Goal: Transaction & Acquisition: Register for event/course

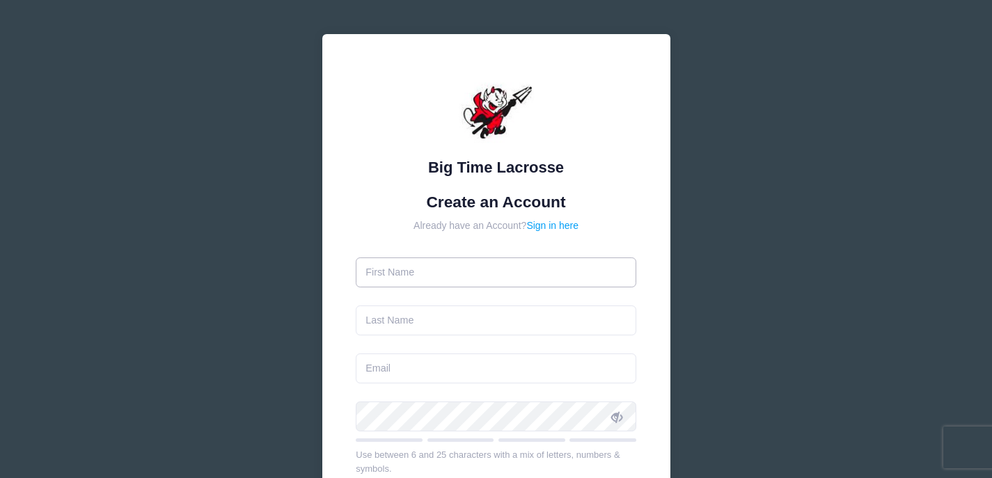
click at [484, 277] on input "text" at bounding box center [496, 273] width 280 height 30
type input "[PERSON_NAME]"
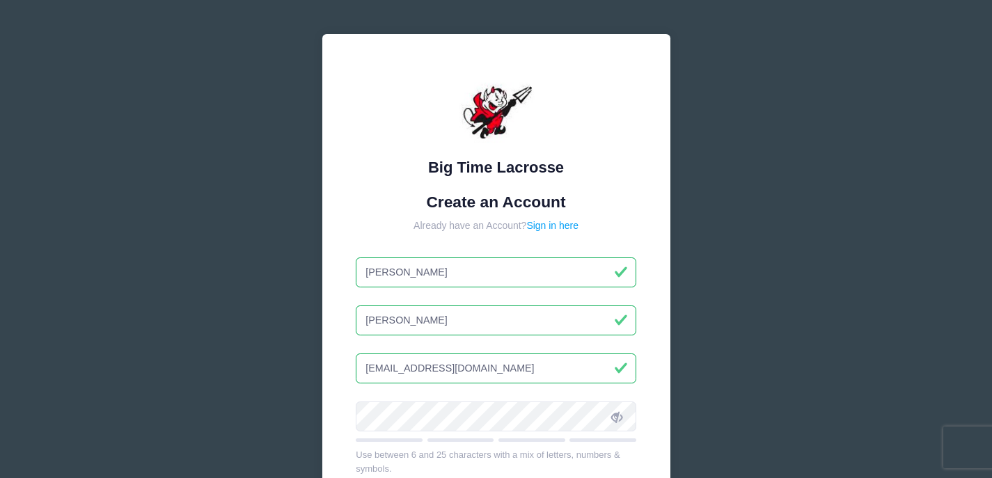
drag, startPoint x: 413, startPoint y: 367, endPoint x: 361, endPoint y: 368, distance: 51.5
click at [361, 368] on input "[EMAIL_ADDRESS][DOMAIN_NAME]" at bounding box center [496, 369] width 280 height 30
type input "[EMAIL_ADDRESS][DOMAIN_NAME]"
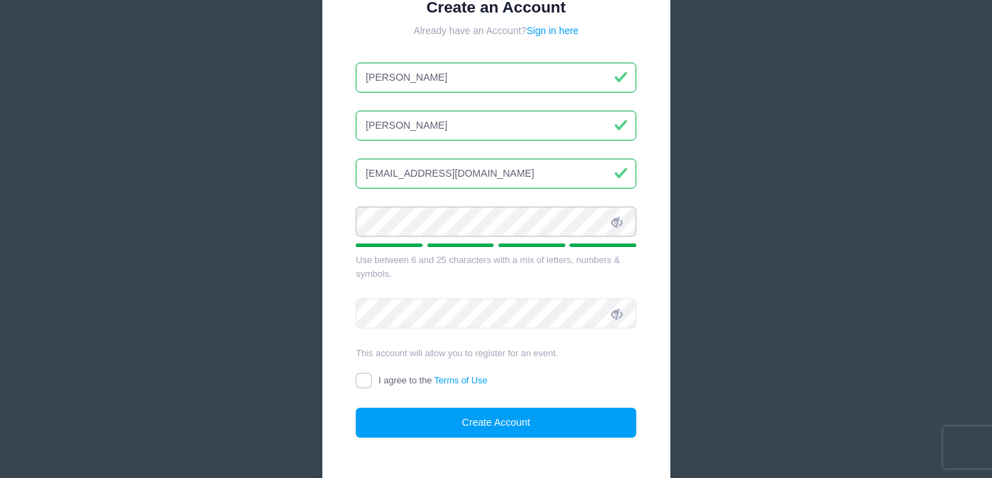
scroll to position [225, 0]
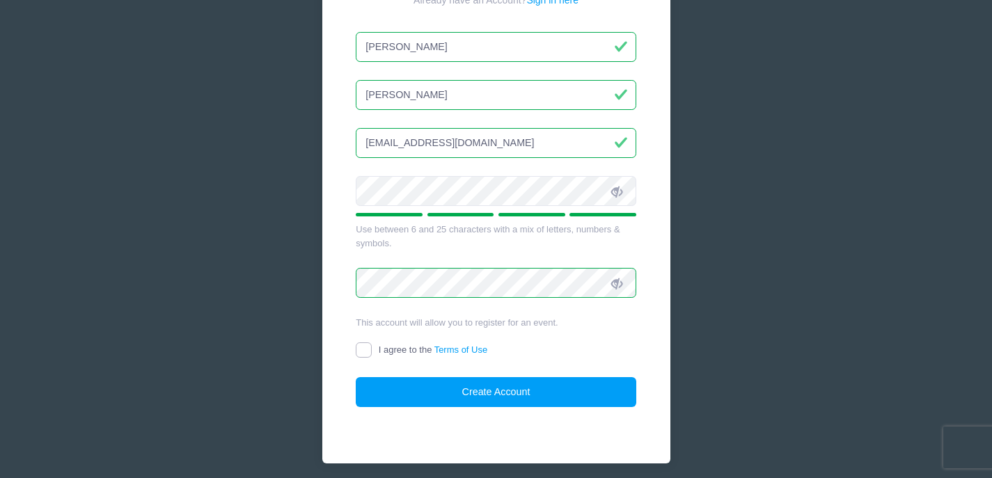
click at [368, 347] on input "I agree to the Terms of Use" at bounding box center [364, 350] width 16 height 16
checkbox input "true"
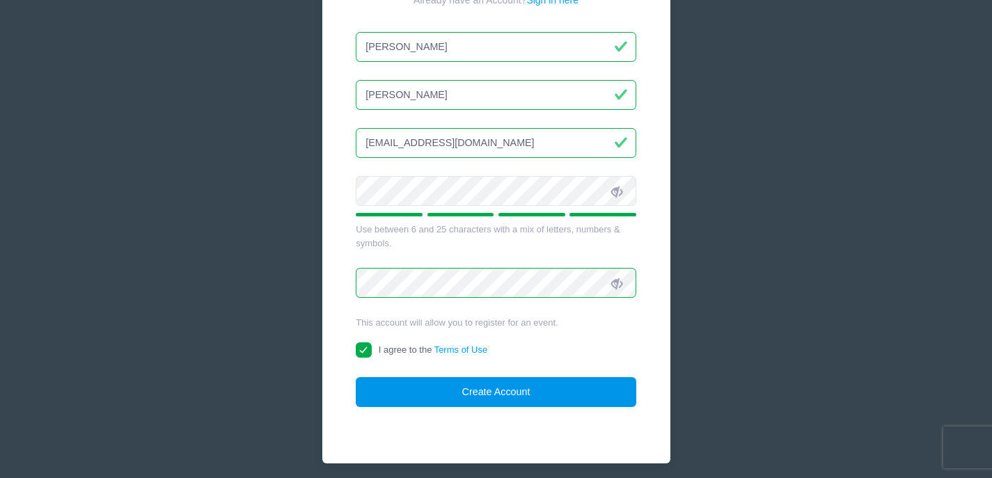
click at [510, 399] on button "Create Account" at bounding box center [496, 392] width 280 height 30
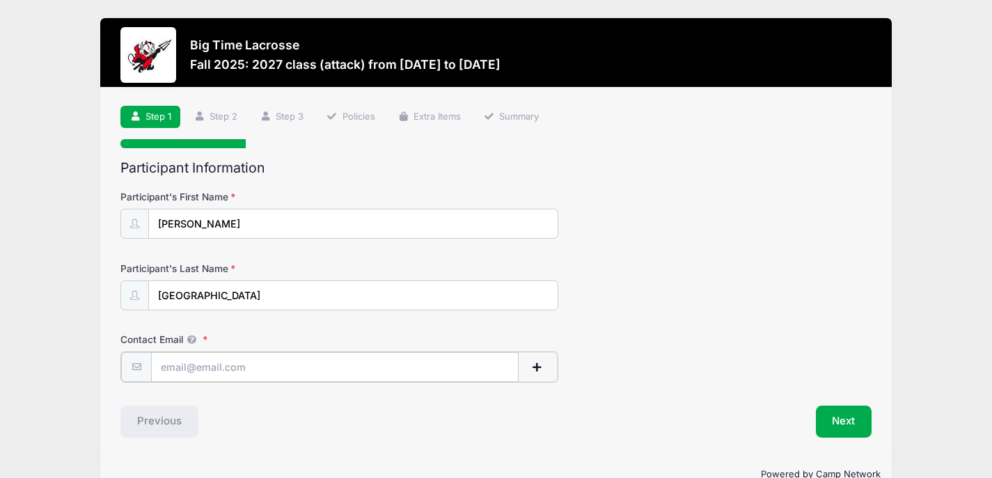
click at [250, 370] on input "Contact Email" at bounding box center [334, 367] width 367 height 30
type input "[EMAIL_ADDRESS][DOMAIN_NAME]"
click at [842, 420] on button "Next" at bounding box center [844, 420] width 56 height 32
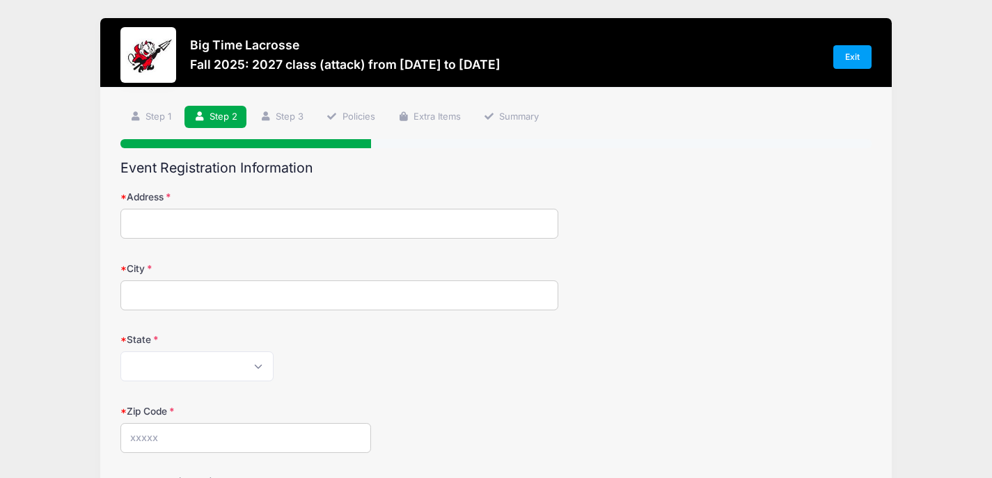
click at [295, 223] on input "Address" at bounding box center [339, 224] width 438 height 30
type input "5409 Lott Street, 5409 Lott Street"
type input "Adamstown"
select select "MD"
type input "21710"
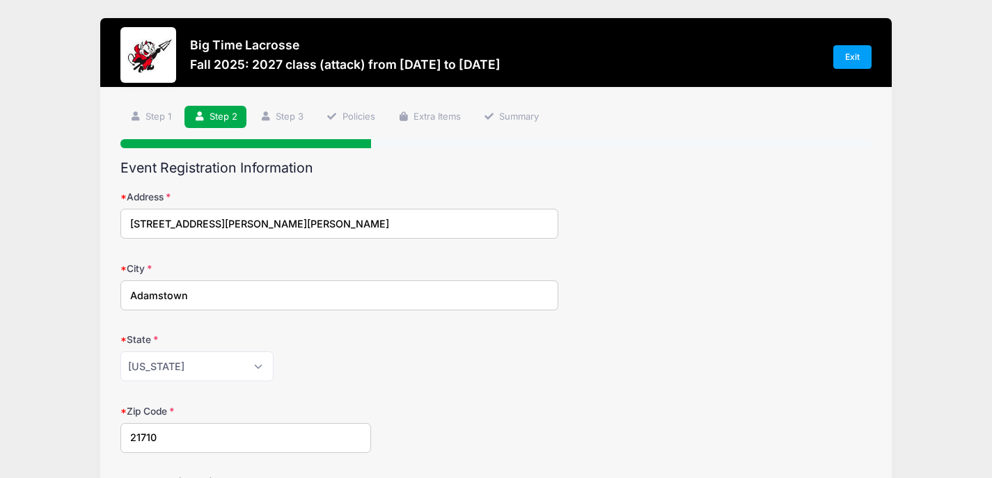
type input "(301) 305-7025"
click at [354, 379] on div "Alabama Alaska American Samoa Arizona Arkansas Armed Forces Africa Armed Forces…" at bounding box center [339, 366] width 438 height 30
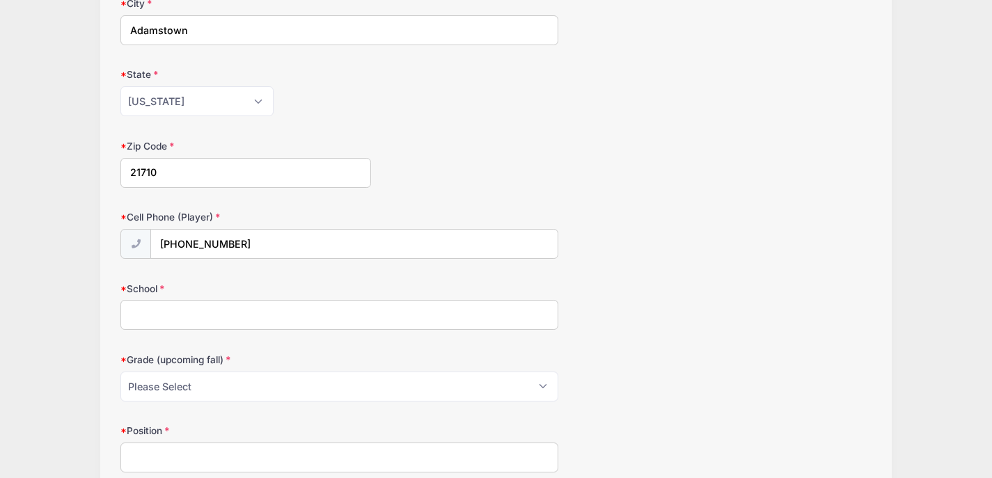
scroll to position [267, 0]
click at [318, 309] on input "School" at bounding box center [339, 313] width 438 height 30
type input "Saint James School"
click at [306, 380] on select "Please Select Pre-K 1st 2nd 3rd 4th 5th 6th 7th 8th 9th 10th 11th 12th" at bounding box center [339, 385] width 438 height 30
select select "11th"
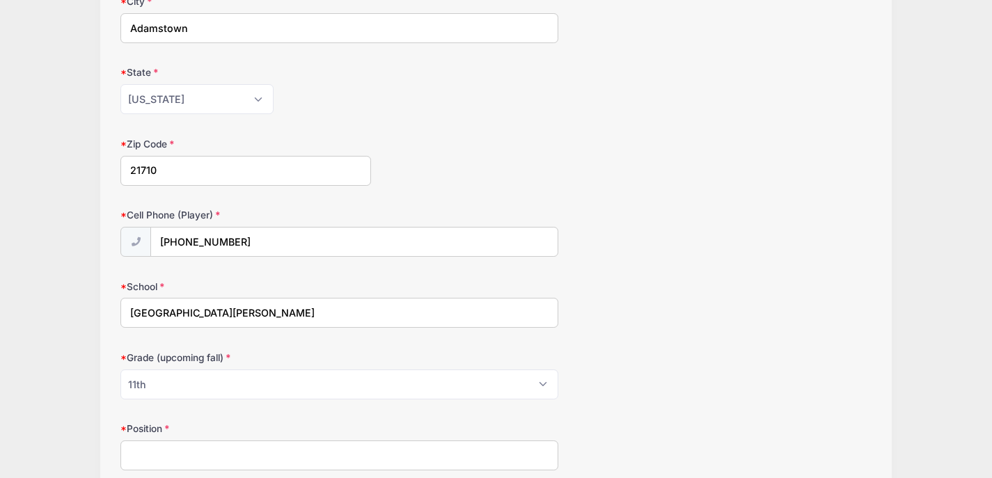
click at [191, 425] on label "Position" at bounding box center [245, 429] width 251 height 14
click at [191, 441] on input "Position" at bounding box center [339, 456] width 438 height 30
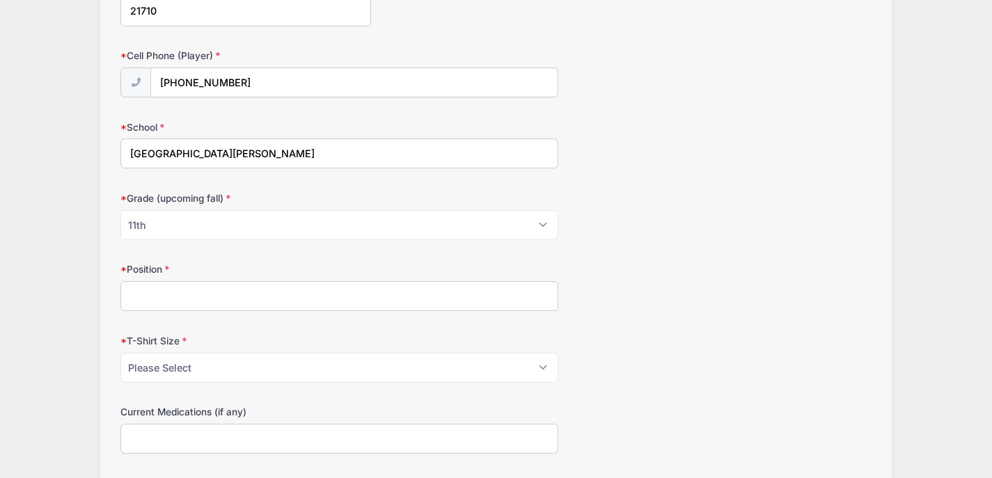
scroll to position [446, 0]
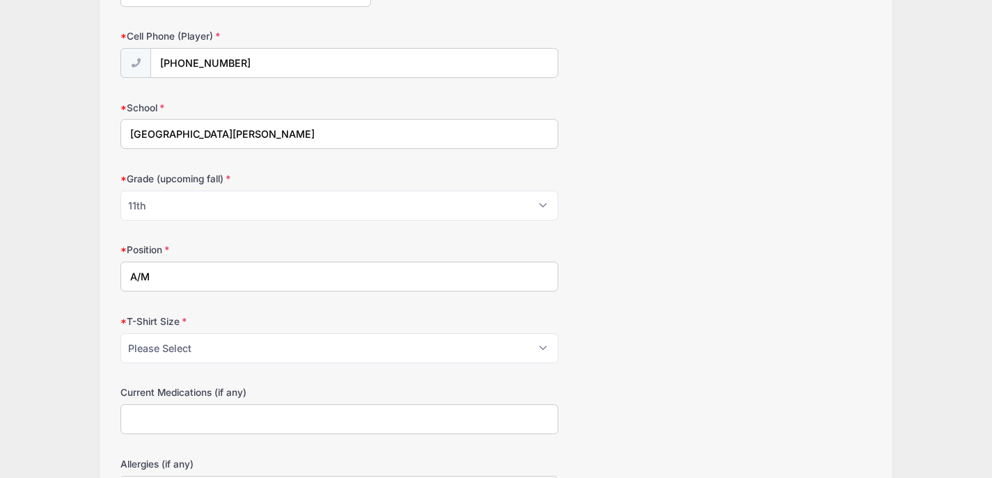
type input "A/M"
click at [304, 342] on select "Please Select Youth Small Youth Medium Youth Large Adult Small Adult Medium Adu…" at bounding box center [339, 348] width 438 height 30
select select "Adult Medium"
click at [280, 388] on label "Current Medications (if any)" at bounding box center [245, 393] width 251 height 14
click at [280, 404] on input "Current Medications (if any)" at bounding box center [339, 419] width 438 height 30
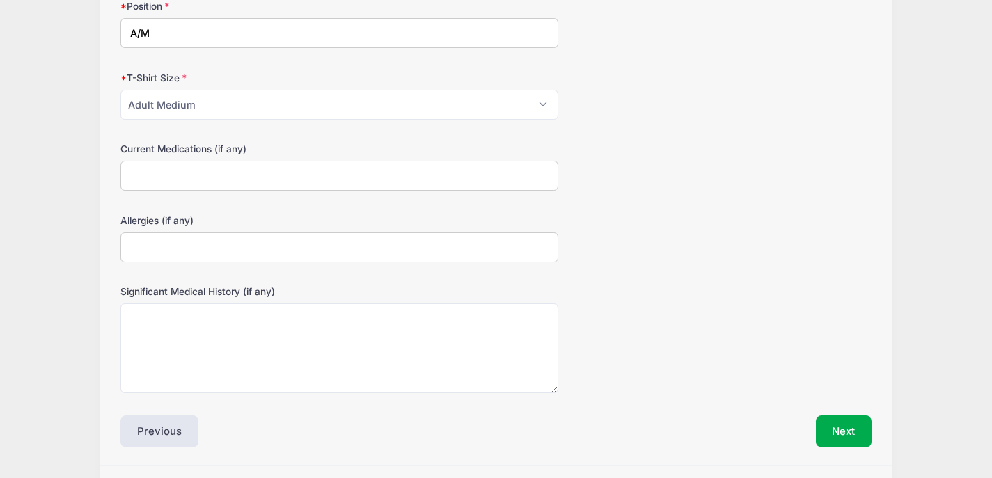
scroll to position [697, 0]
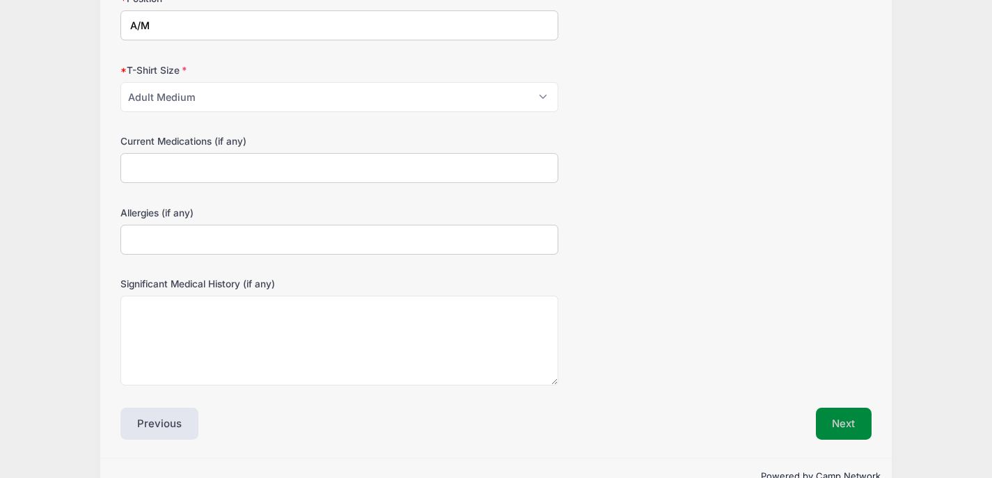
click at [840, 423] on button "Next" at bounding box center [844, 424] width 56 height 32
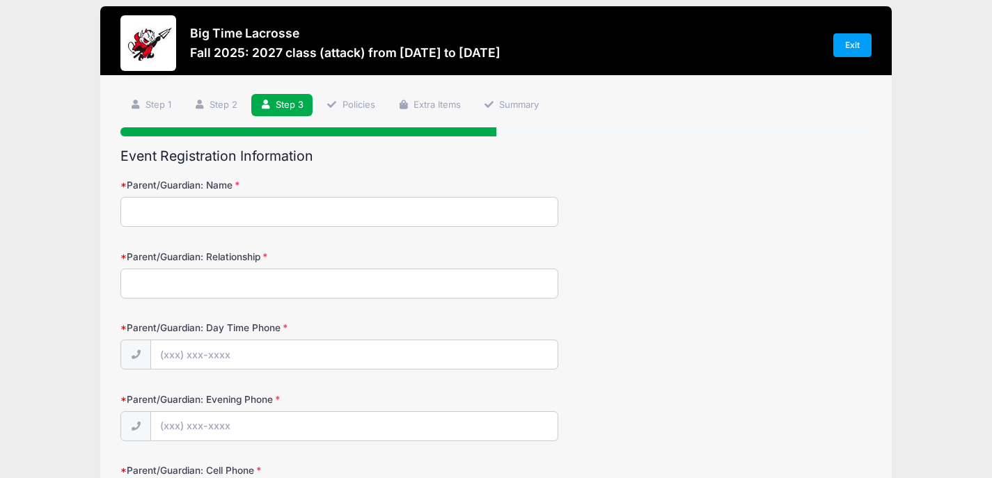
scroll to position [0, 0]
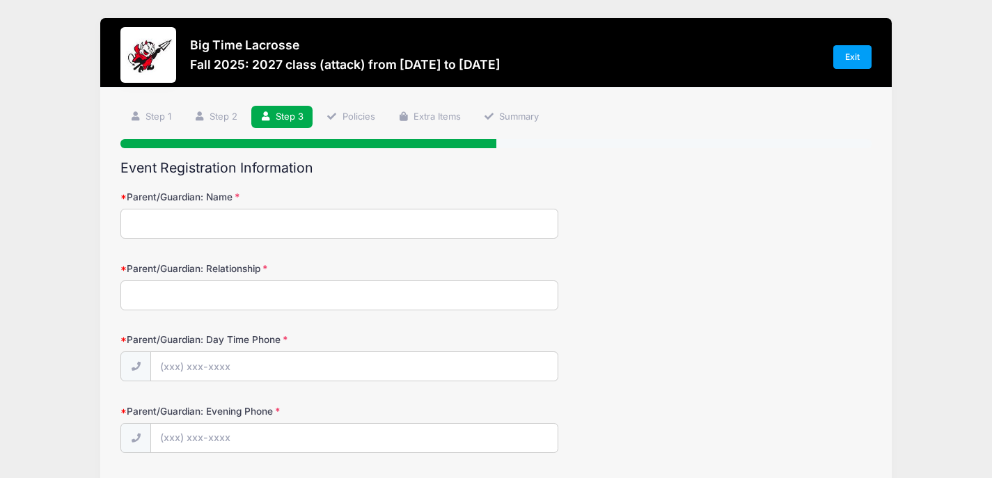
click at [211, 224] on input "Parent/Guardian: Name" at bounding box center [339, 224] width 438 height 30
type input "kristin Lunderville"
type input "(301) 915-6601"
click at [220, 299] on input "Parent/Guardian: Relationship" at bounding box center [339, 295] width 438 height 30
type input "mother"
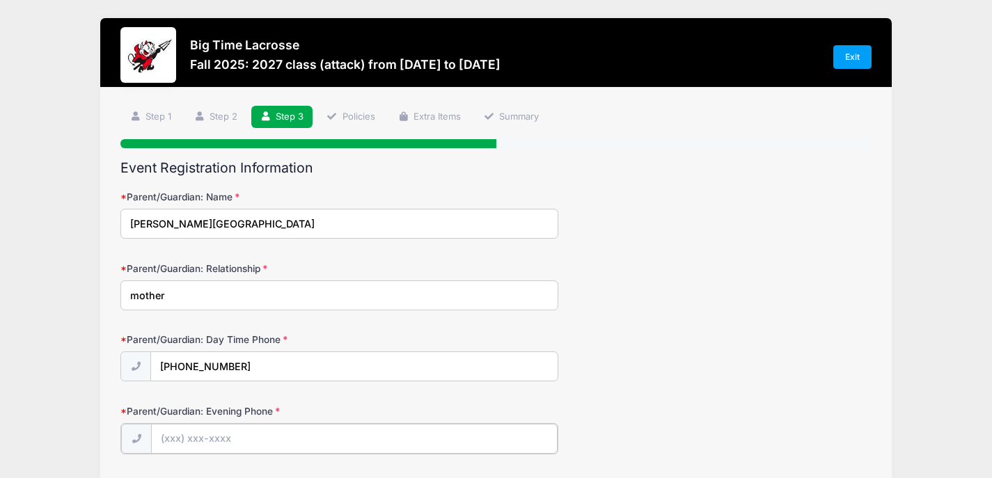
click at [226, 436] on input "Parent/Guardian: Evening Phone" at bounding box center [354, 439] width 406 height 30
type input "(301) 915-6601"
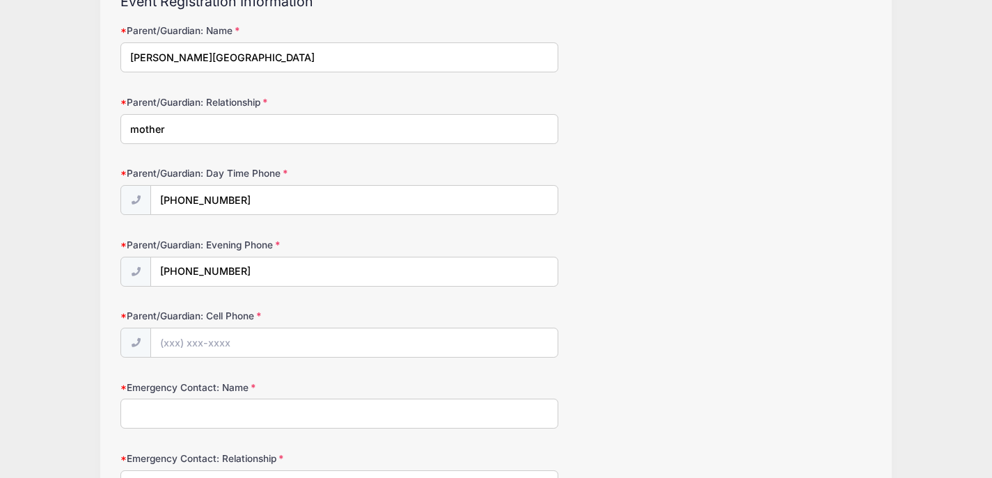
scroll to position [186, 0]
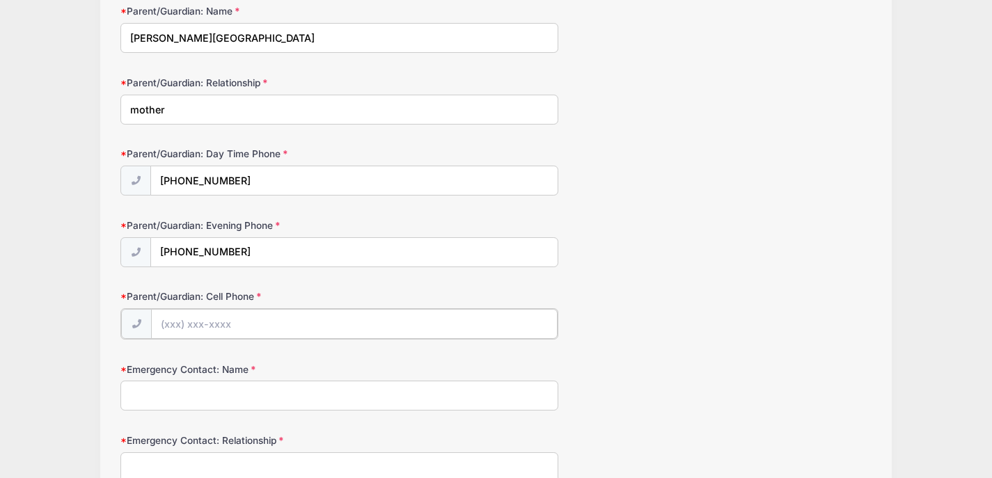
click at [277, 326] on input "Parent/Guardian: Cell Phone" at bounding box center [354, 324] width 406 height 30
type input "(301) 915-6601"
click at [308, 347] on form "Parent/Guardian: Name kristin Lunderville Parent/Guardian: Relationship mother …" at bounding box center [495, 456] width 751 height 904
click at [278, 388] on input "Emergency Contact: Name" at bounding box center [339, 394] width 438 height 30
type input "kristin Lunderville"
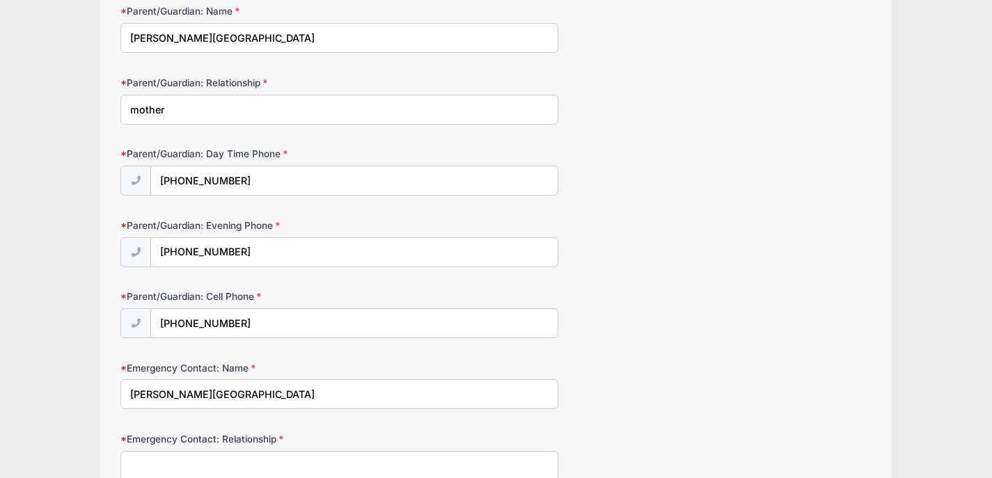
click at [496, 355] on form "Parent/Guardian: Name kristin Lunderville Parent/Guardian: Relationship mother …" at bounding box center [495, 456] width 751 height 904
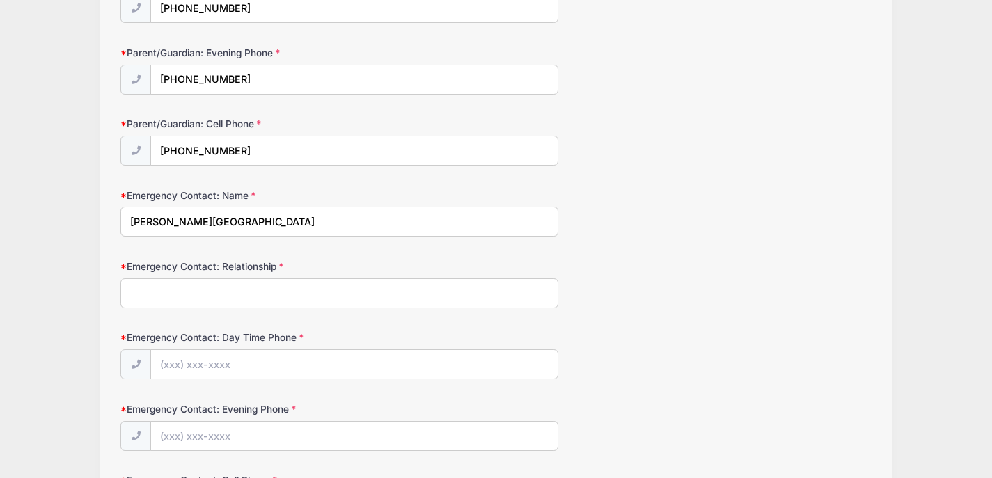
scroll to position [366, 0]
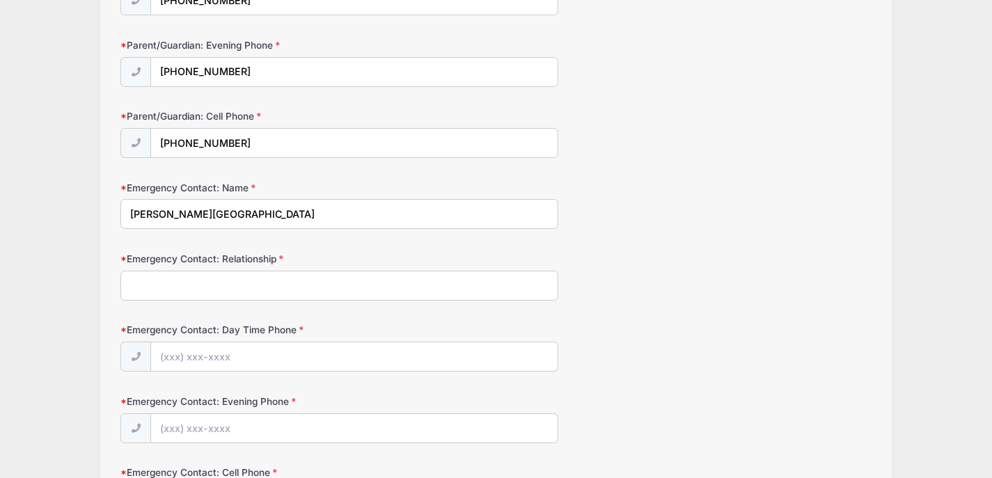
click at [239, 287] on input "Emergency Contact: Relationship" at bounding box center [339, 286] width 438 height 30
type input "mother"
click at [255, 360] on input "Emergency Contact: Day Time Phone" at bounding box center [354, 357] width 406 height 30
click at [251, 354] on input "Emergency Contact: Day Time Phone" at bounding box center [354, 357] width 406 height 30
click at [202, 352] on input "Emergency Contact: Day Time Phone" at bounding box center [354, 357] width 406 height 30
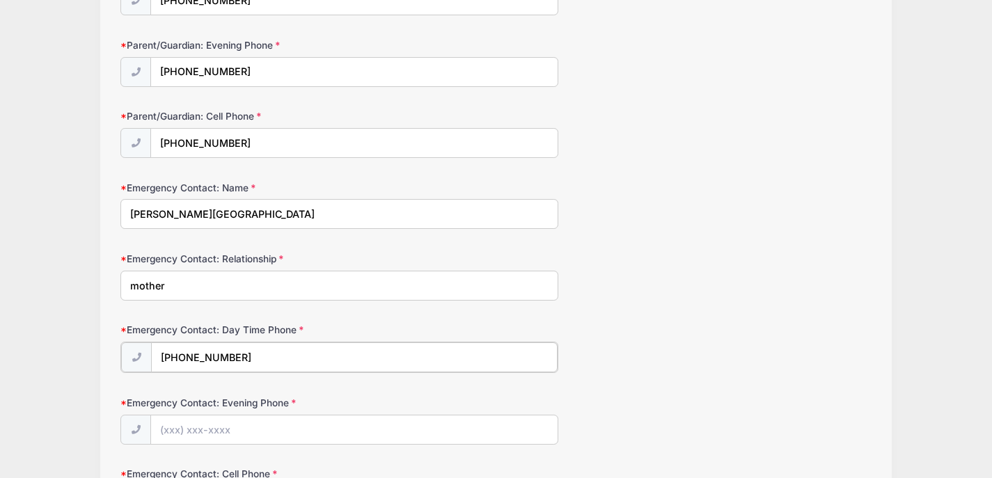
type input "(301) 915-6601"
click at [196, 427] on input "Emergency Contact: Evening Phone" at bounding box center [354, 429] width 406 height 30
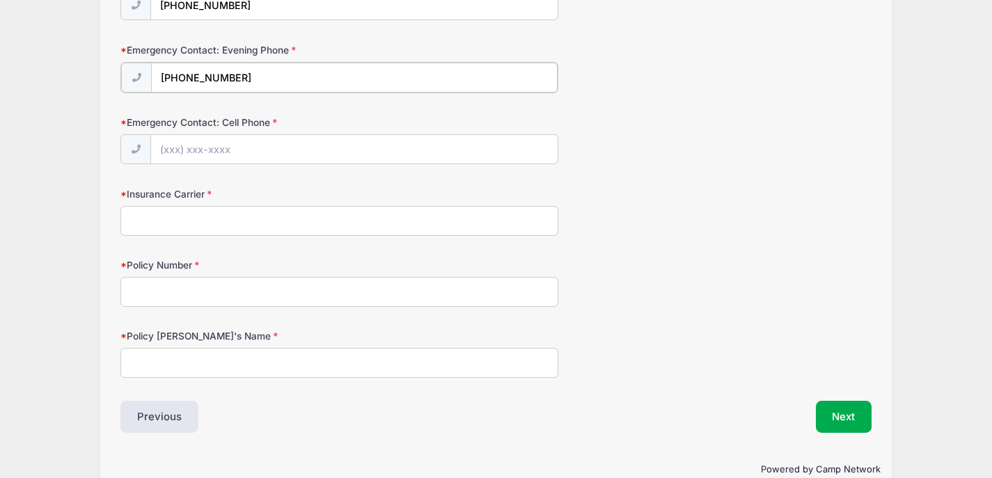
scroll to position [745, 0]
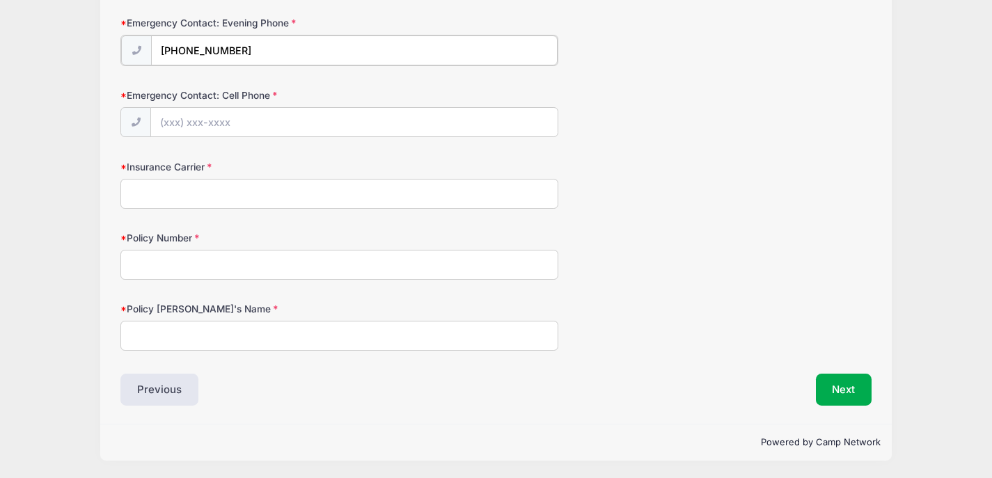
type input "(301) 915-6601"
click at [219, 124] on input "Emergency Contact: Cell Phone" at bounding box center [354, 121] width 406 height 30
type input "(301) 915-6601"
click at [196, 187] on input "Insurance Carrier" at bounding box center [339, 194] width 438 height 30
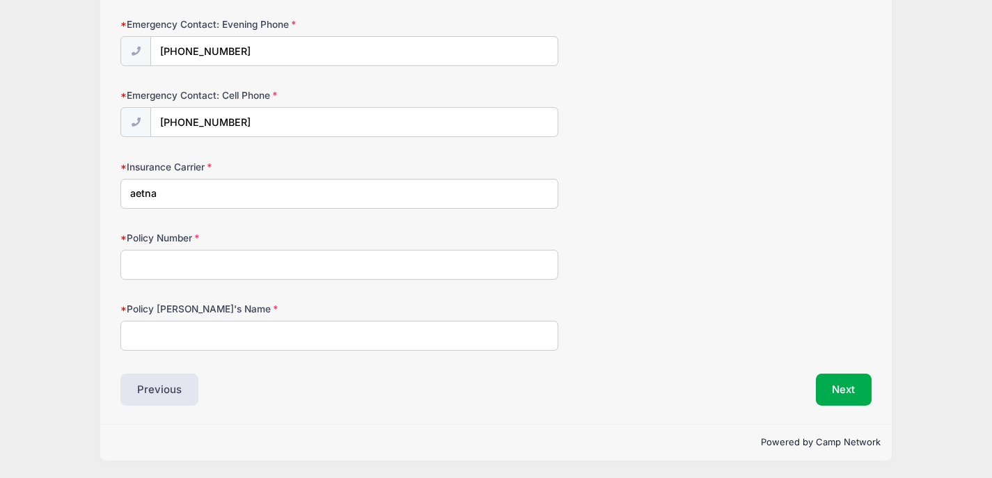
type input "aetna"
click at [143, 257] on input "Policy Number" at bounding box center [339, 265] width 438 height 30
type input "w223774283"
click at [152, 331] on input "Policy Holder's Name" at bounding box center [339, 336] width 438 height 30
type input "Douglas Lunderville"
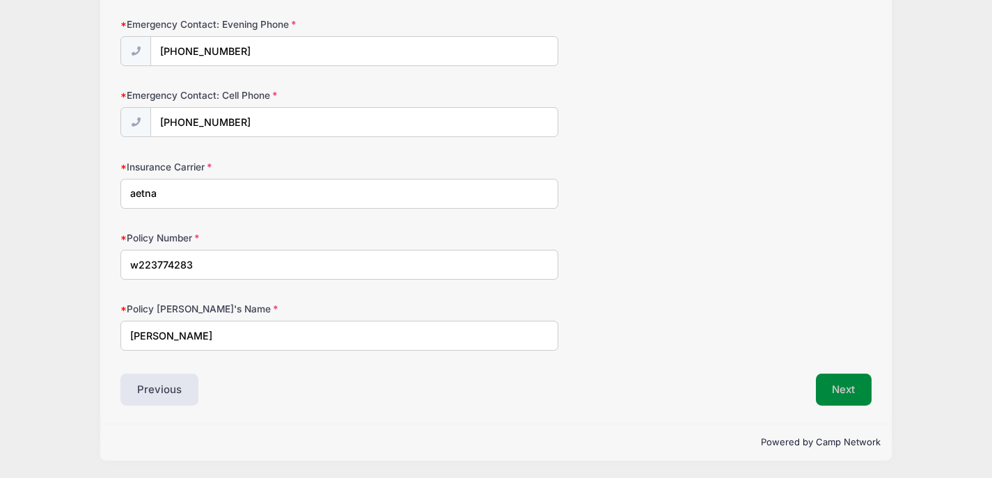
click at [836, 391] on button "Next" at bounding box center [844, 390] width 56 height 32
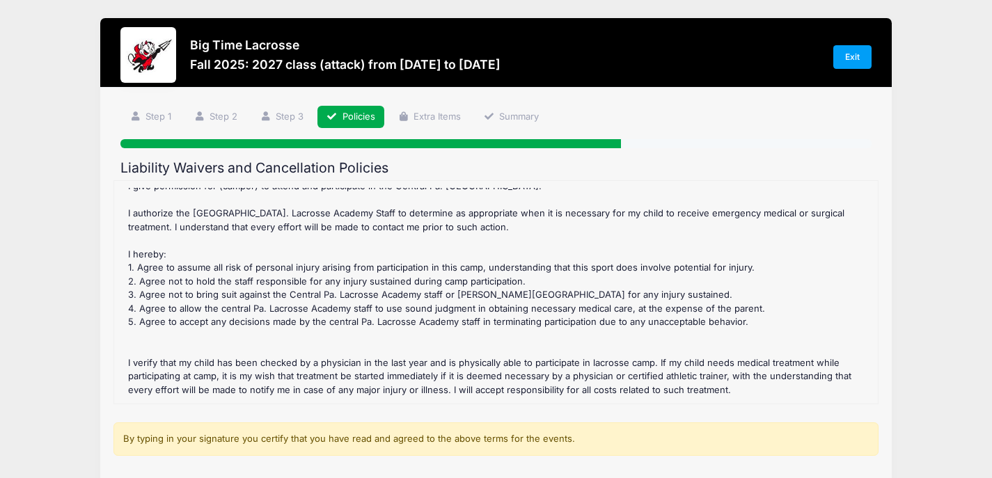
scroll to position [271, 0]
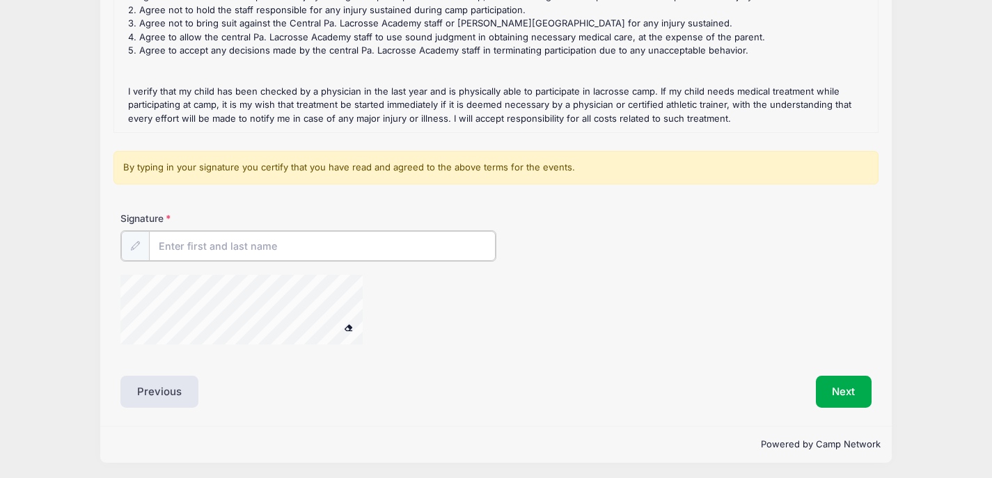
click at [329, 244] on input "Signature" at bounding box center [322, 246] width 347 height 30
type input "Kristin Lunderville"
click at [351, 325] on span at bounding box center [349, 326] width 10 height 8
click at [233, 360] on div "Liability Waivers and Cancellation Policies Fall 2025: 2027 class (attack) Refu…" at bounding box center [495, 148] width 751 height 518
click at [839, 393] on button "Next" at bounding box center [844, 390] width 56 height 32
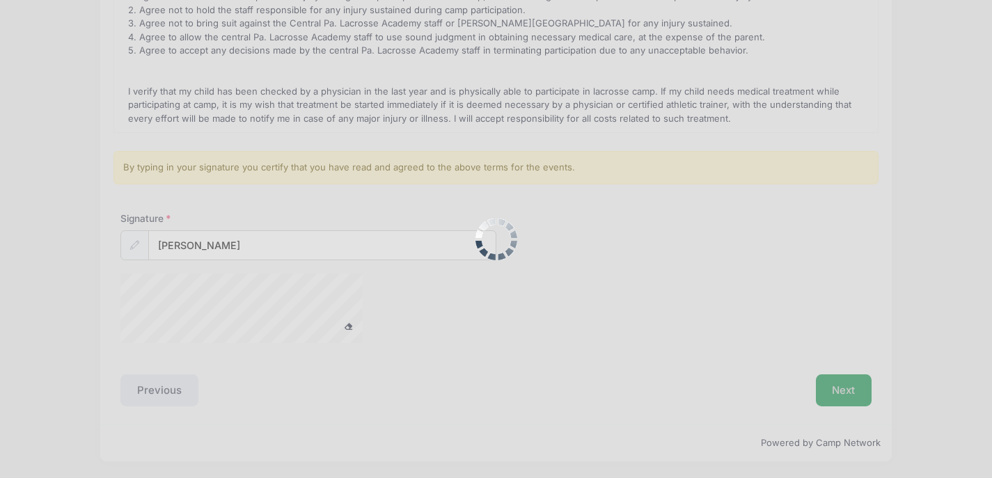
scroll to position [0, 0]
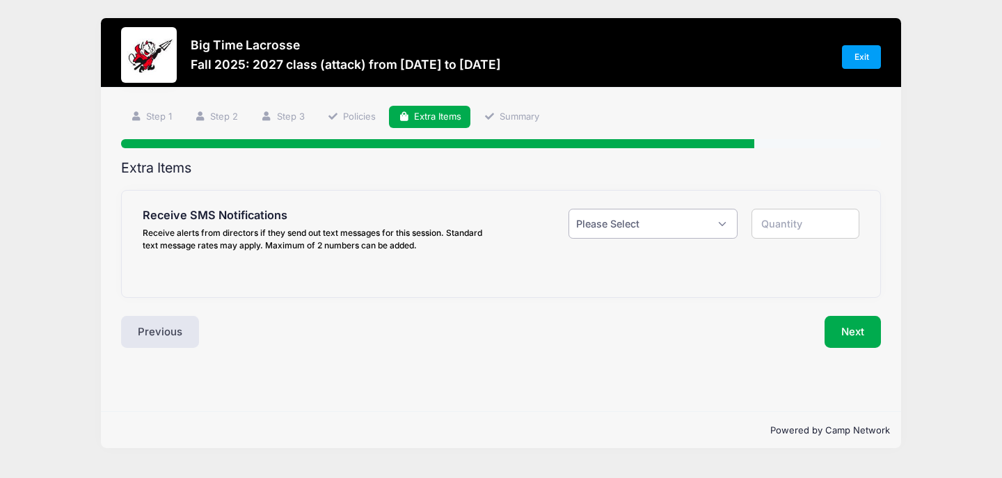
click at [722, 226] on select "Please Select Yes ($0.00) No" at bounding box center [653, 224] width 169 height 30
select select "1"
type input "1"
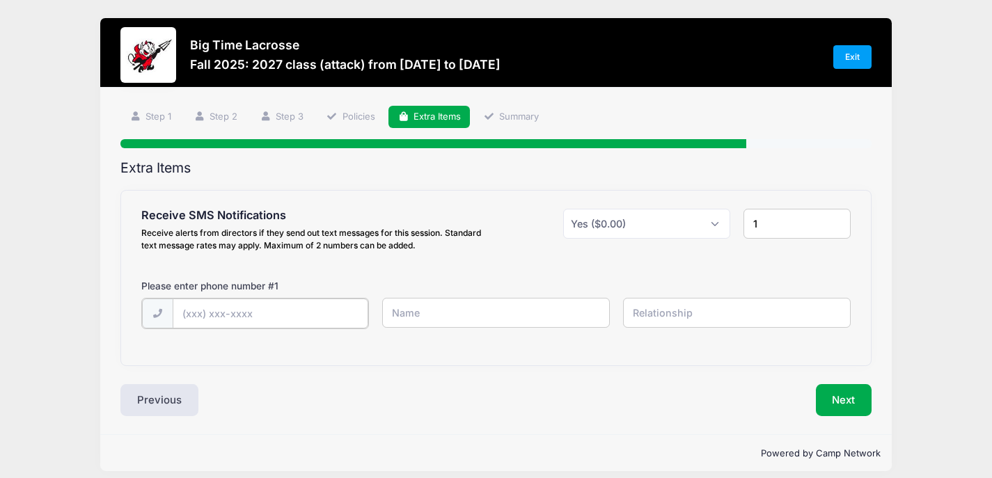
click at [297, 315] on input "text" at bounding box center [271, 314] width 196 height 30
type input "(301) 915-6601"
click at [415, 315] on input "text" at bounding box center [496, 313] width 228 height 30
type input "Kristin Lunderville"
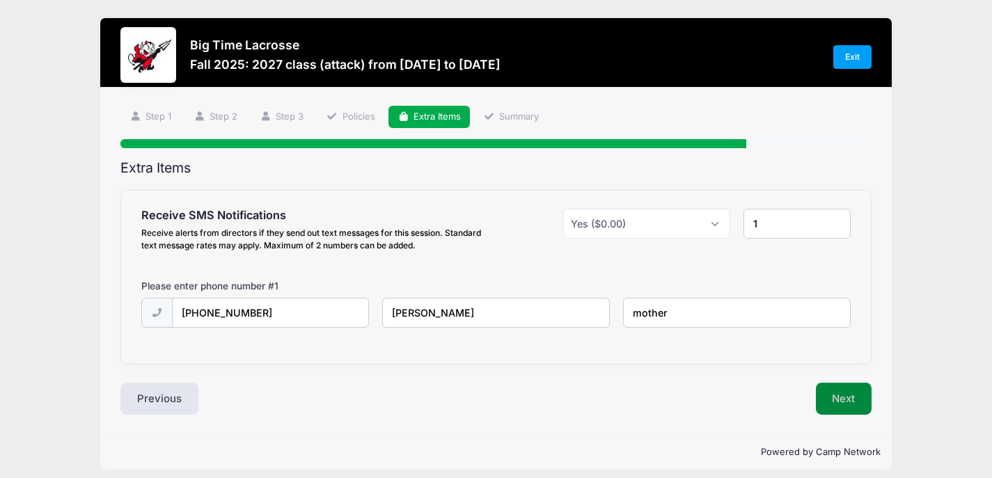
type input "mother"
click at [857, 399] on button "Next" at bounding box center [844, 399] width 56 height 32
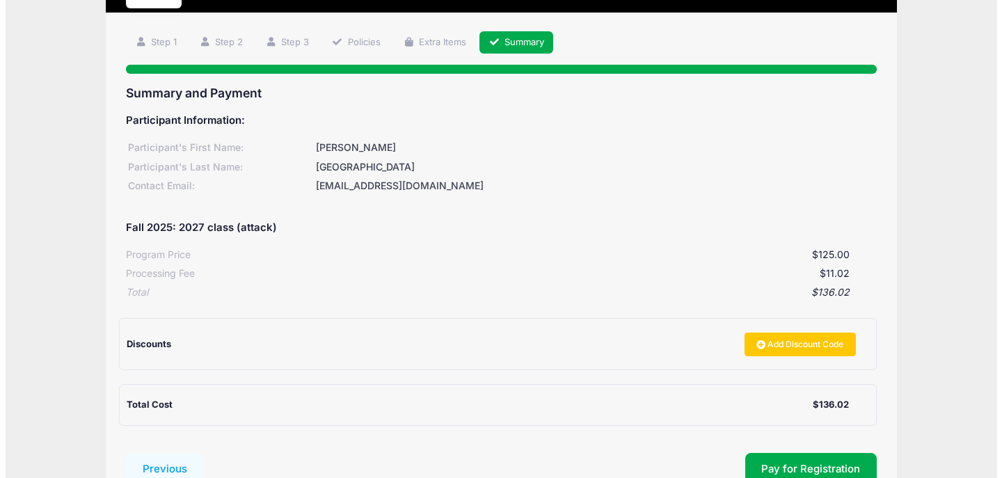
scroll to position [177, 0]
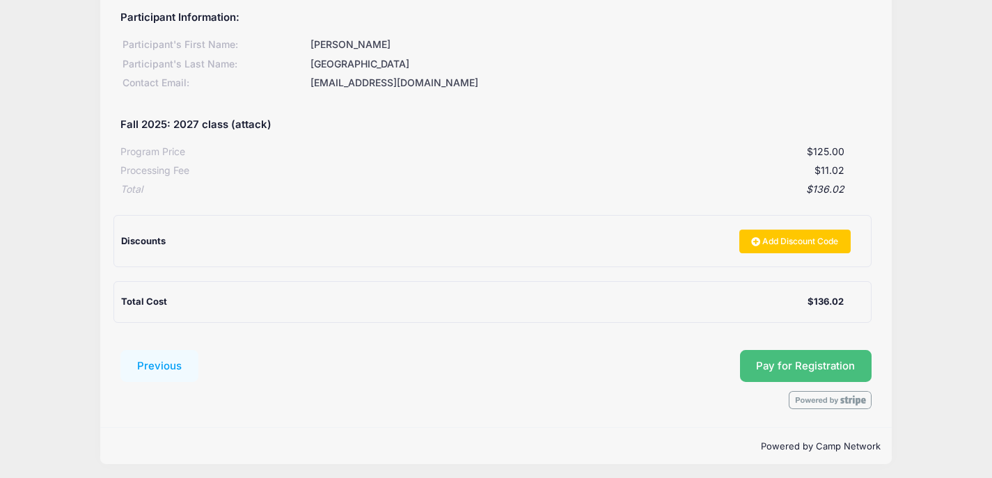
click at [827, 365] on button "Pay for Registration" at bounding box center [806, 366] width 132 height 32
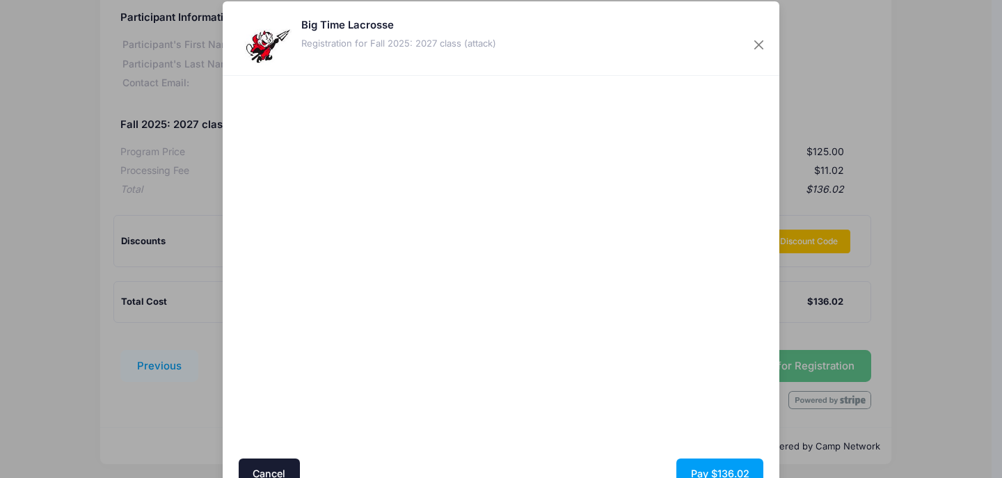
scroll to position [84, 0]
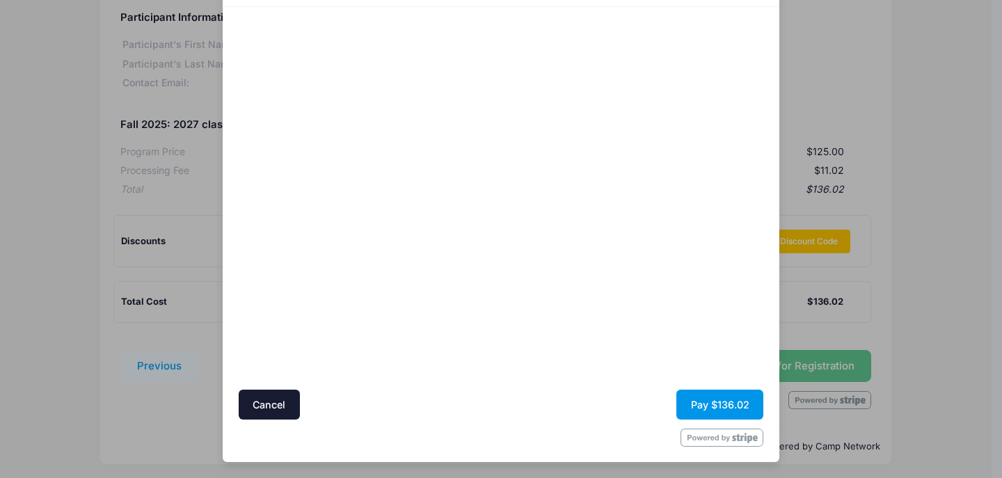
click at [729, 409] on button "Pay $136.02" at bounding box center [719, 405] width 87 height 30
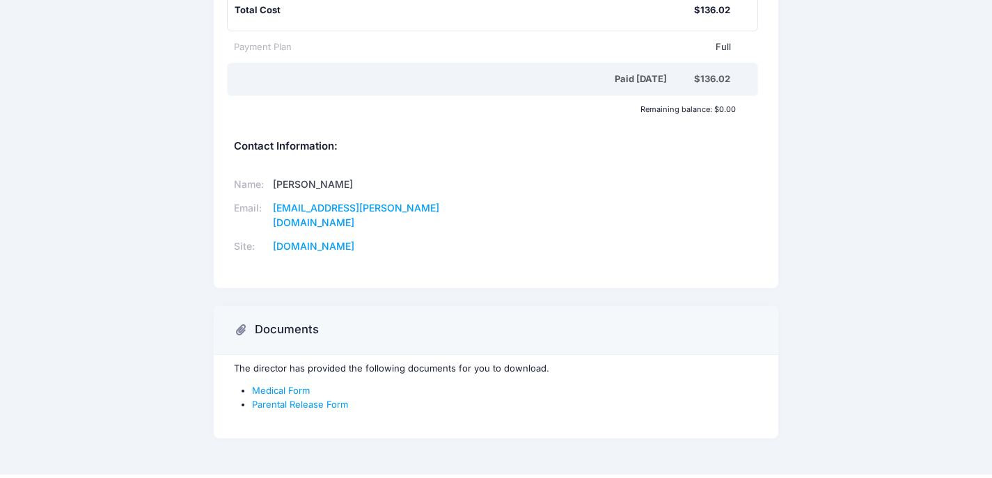
scroll to position [393, 0]
click at [285, 385] on link "Medical Form" at bounding box center [281, 390] width 58 height 11
click at [318, 399] on link "Parental Release Form" at bounding box center [300, 404] width 96 height 11
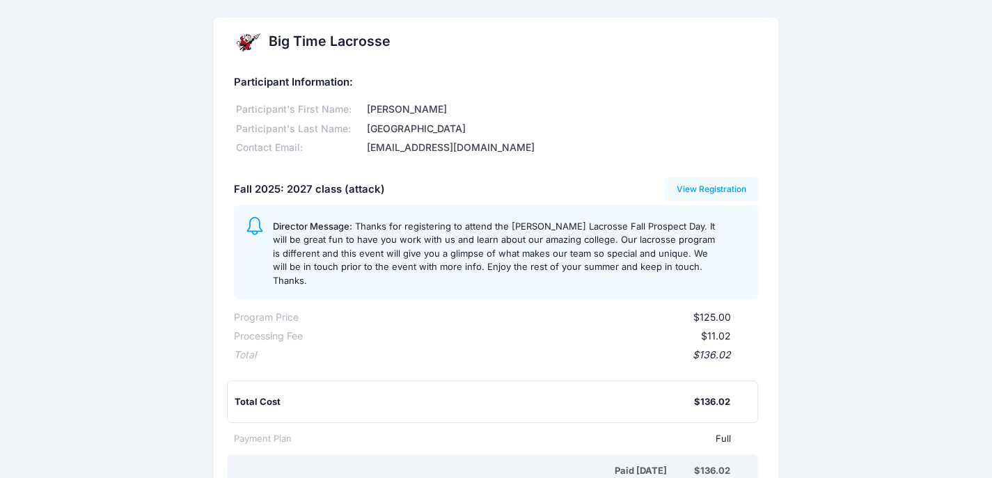
scroll to position [0, 0]
